Goal: Task Accomplishment & Management: Manage account settings

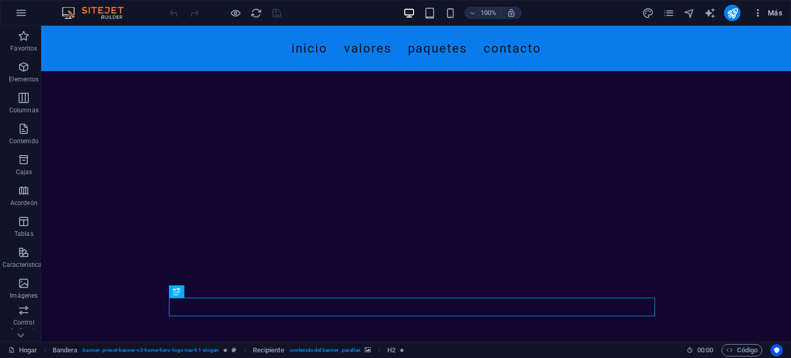
click at [773, 13] on font "Más" at bounding box center [775, 13] width 14 height 8
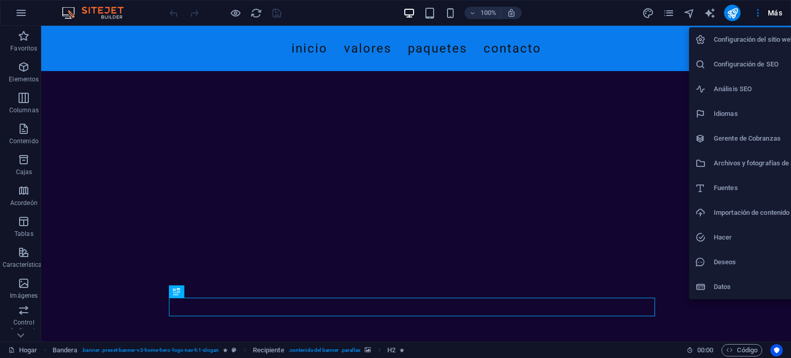
click at [750, 86] on font "Análisis SEO" at bounding box center [733, 89] width 38 height 8
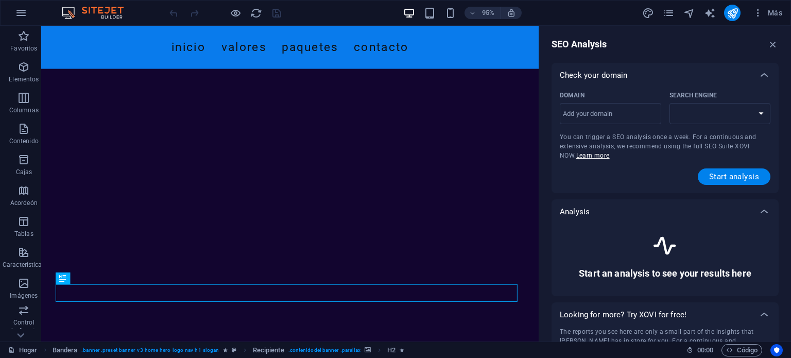
select select "[DOMAIN_NAME]"
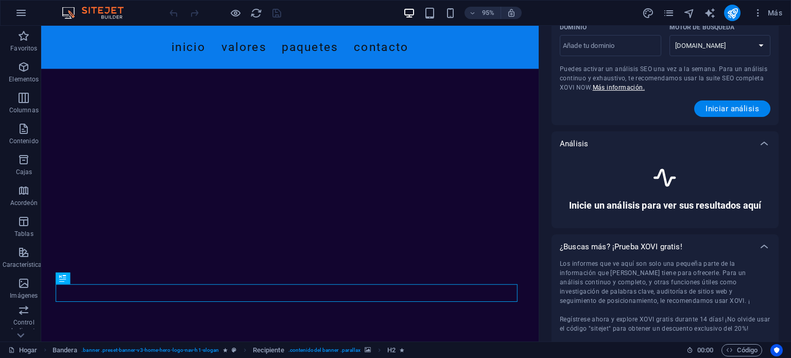
scroll to position [30, 0]
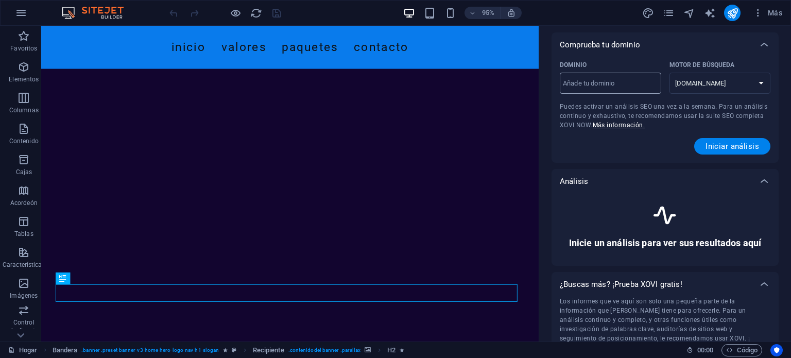
click at [617, 80] on input "Dominio ​" at bounding box center [610, 83] width 101 height 16
type input "[DOMAIN_NAME]"
click at [730, 146] on font "Iniciar análisis" at bounding box center [733, 146] width 54 height 9
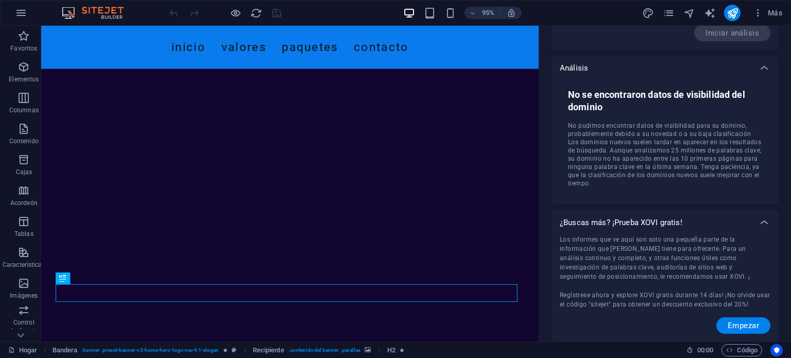
scroll to position [0, 0]
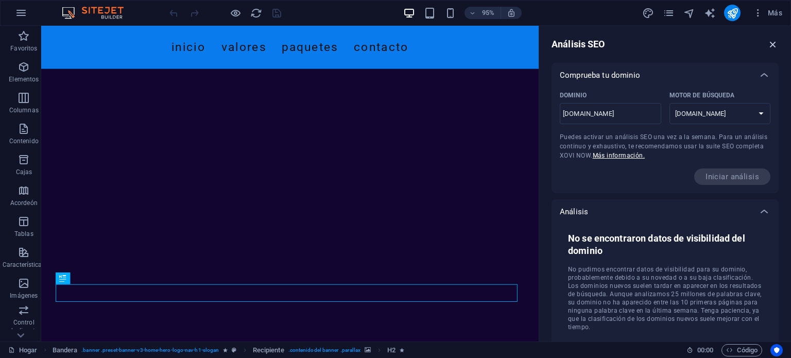
click at [770, 45] on icon "button" at bounding box center [772, 44] width 11 height 11
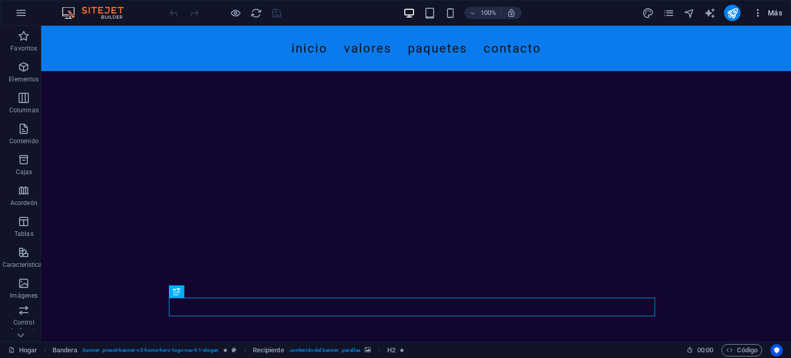
click at [774, 13] on font "Más" at bounding box center [775, 13] width 14 height 8
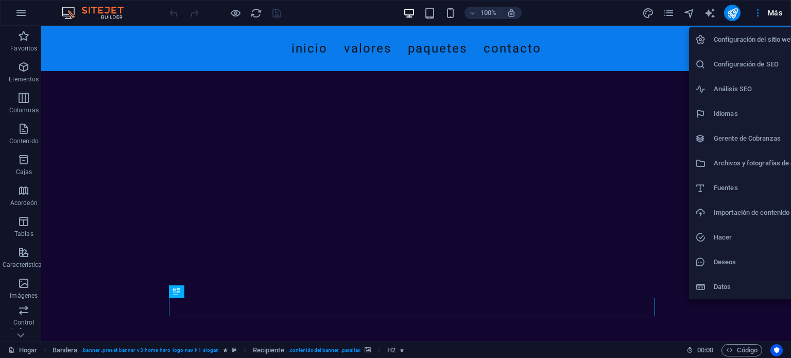
click at [748, 94] on h6 "Análisis SEO" at bounding box center [763, 89] width 99 height 12
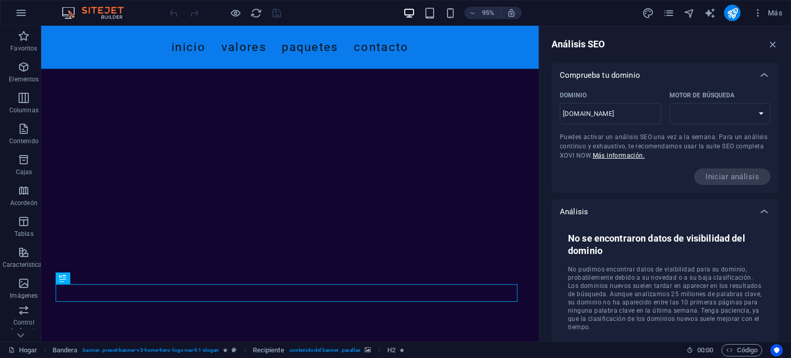
select select "[DOMAIN_NAME]"
click at [773, 43] on icon "button" at bounding box center [772, 44] width 11 height 11
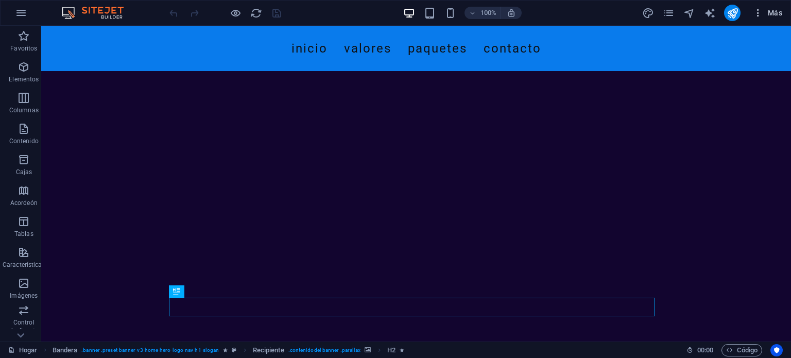
click at [764, 14] on span "Más" at bounding box center [767, 13] width 29 height 10
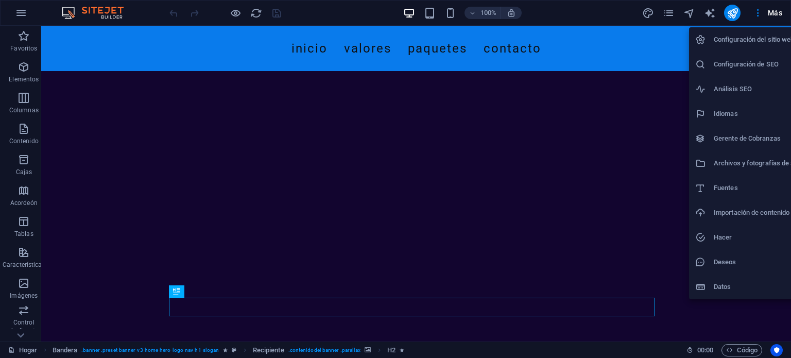
click at [749, 65] on font "Configuración de SEO" at bounding box center [746, 64] width 65 height 8
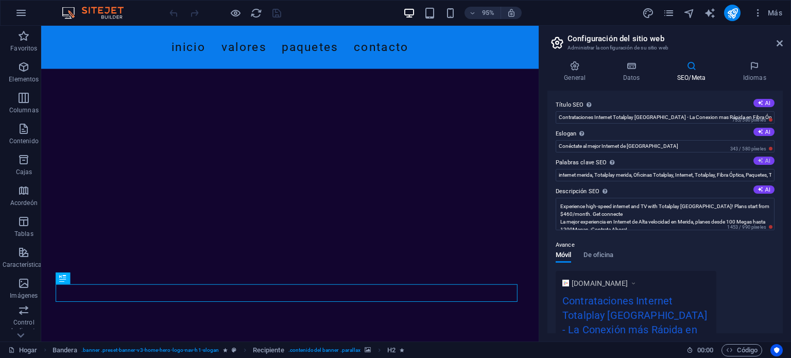
click at [760, 160] on icon at bounding box center [761, 161] width 6 height 6
type input "Totalplay [GEOGRAPHIC_DATA], Internet Simétrico, Fibra Óptica, Paquetes de Inte…"
click at [277, 11] on icon "ahorrar" at bounding box center [277, 13] width 12 height 12
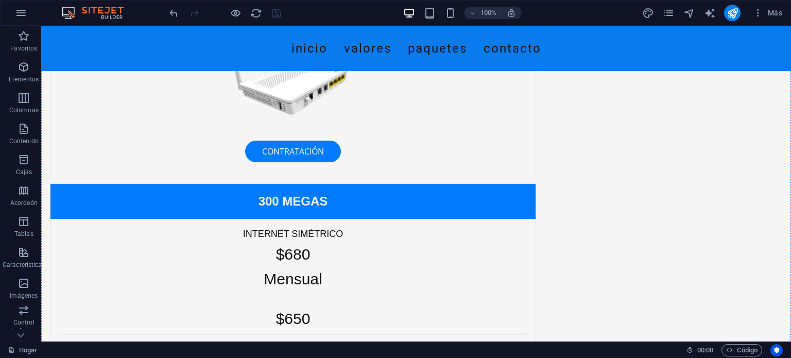
scroll to position [2072, 0]
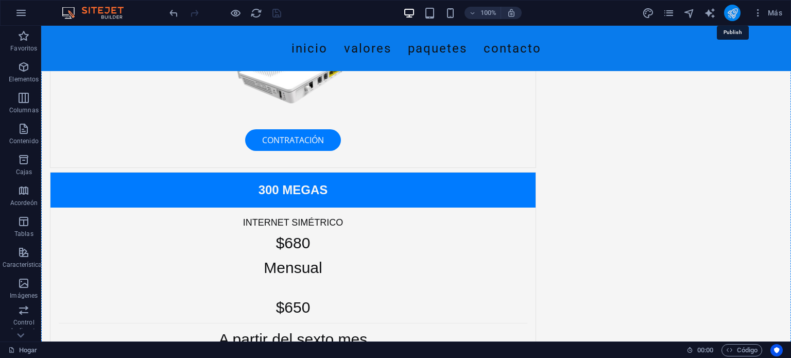
click at [738, 15] on icon "publicar" at bounding box center [733, 13] width 12 height 12
